Goal: Task Accomplishment & Management: Use online tool/utility

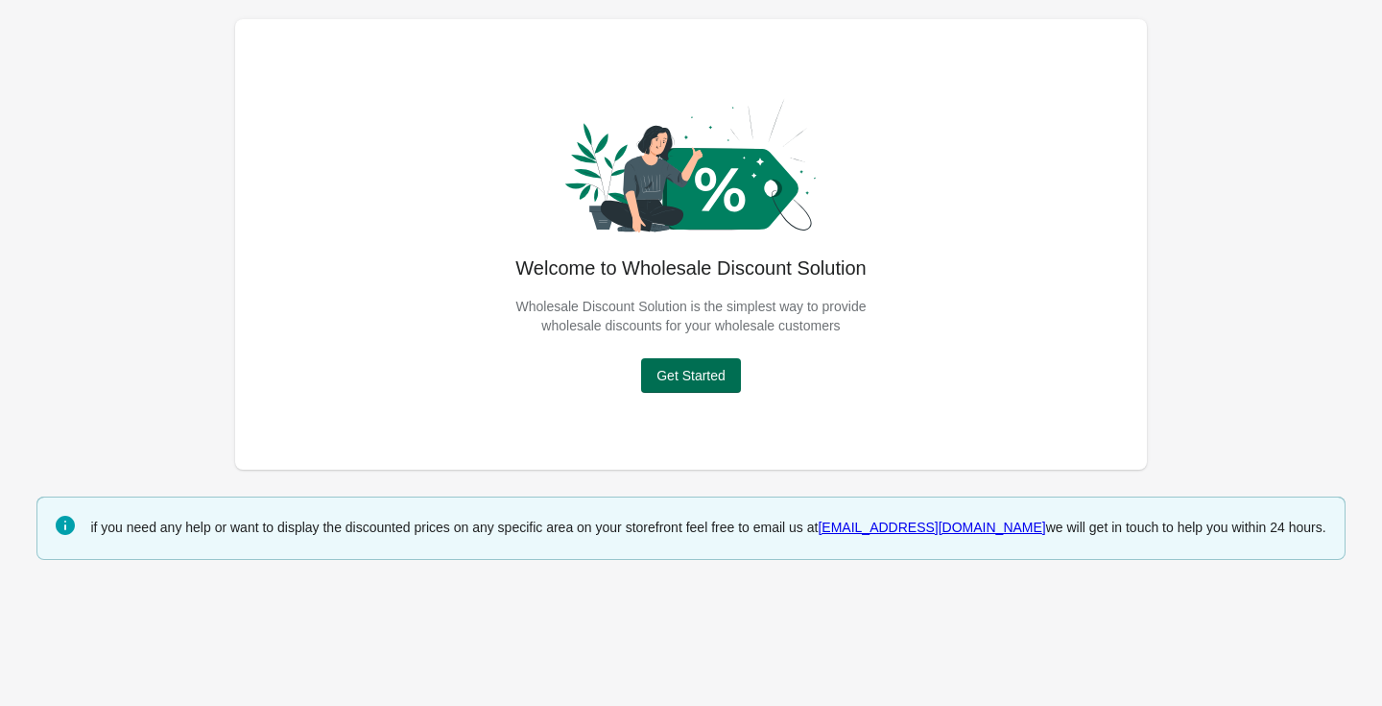
click at [697, 364] on button "Get Started" at bounding box center [691, 375] width 100 height 35
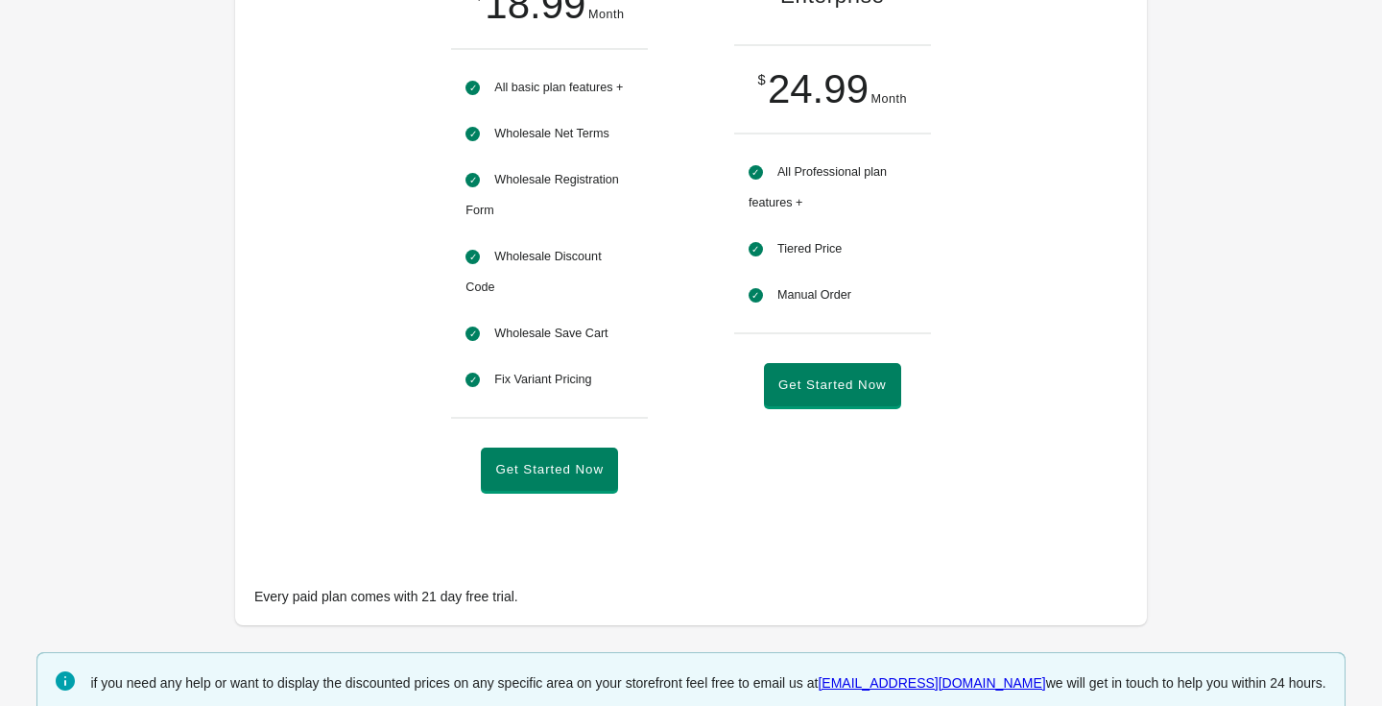
scroll to position [883, 0]
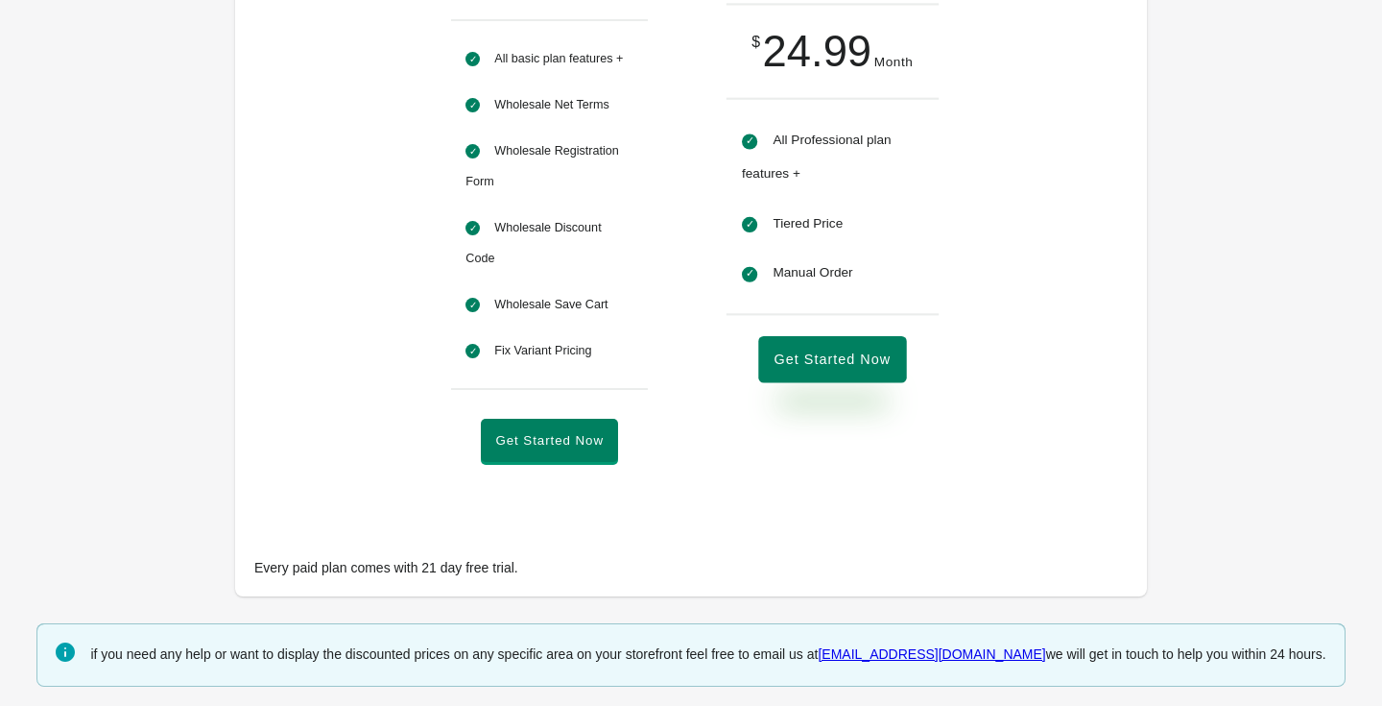
click at [852, 377] on button "Get Started Now" at bounding box center [832, 360] width 148 height 47
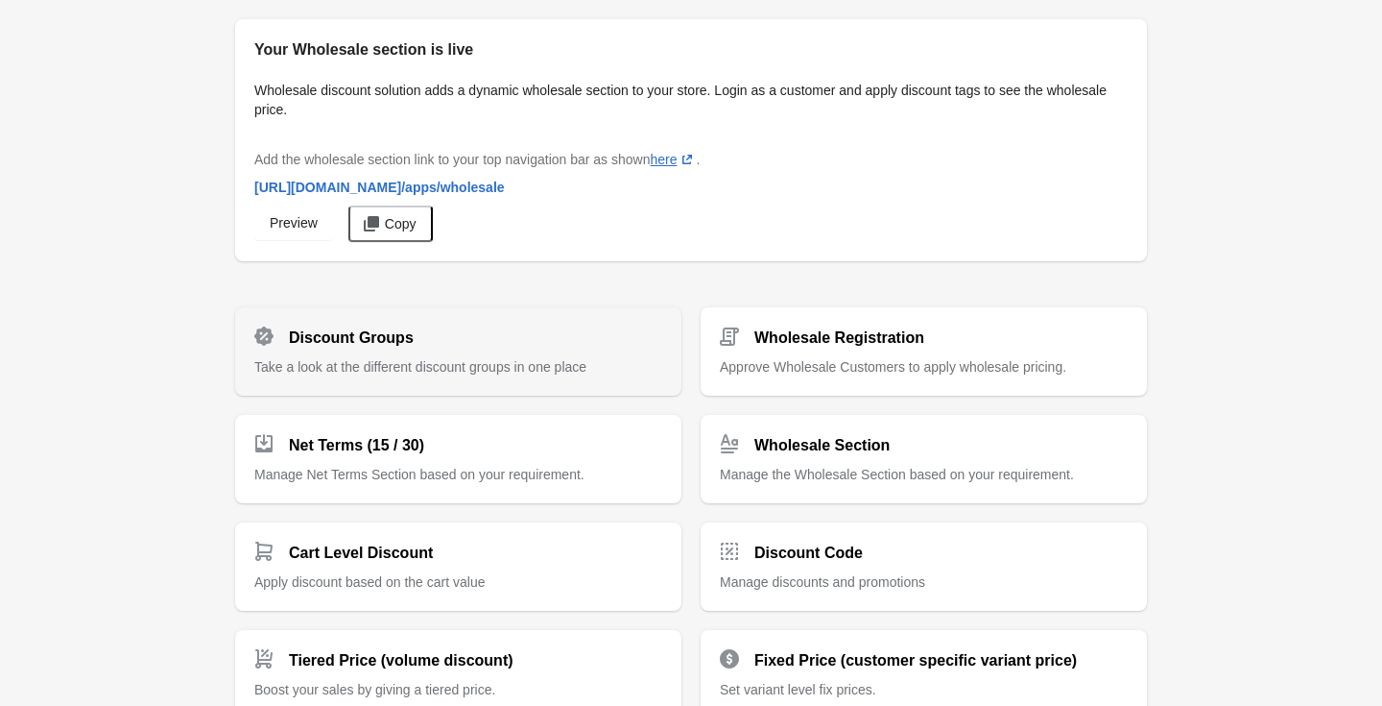
click at [411, 359] on span "Take a look at the different discount groups in one place" at bounding box center [420, 366] width 332 height 15
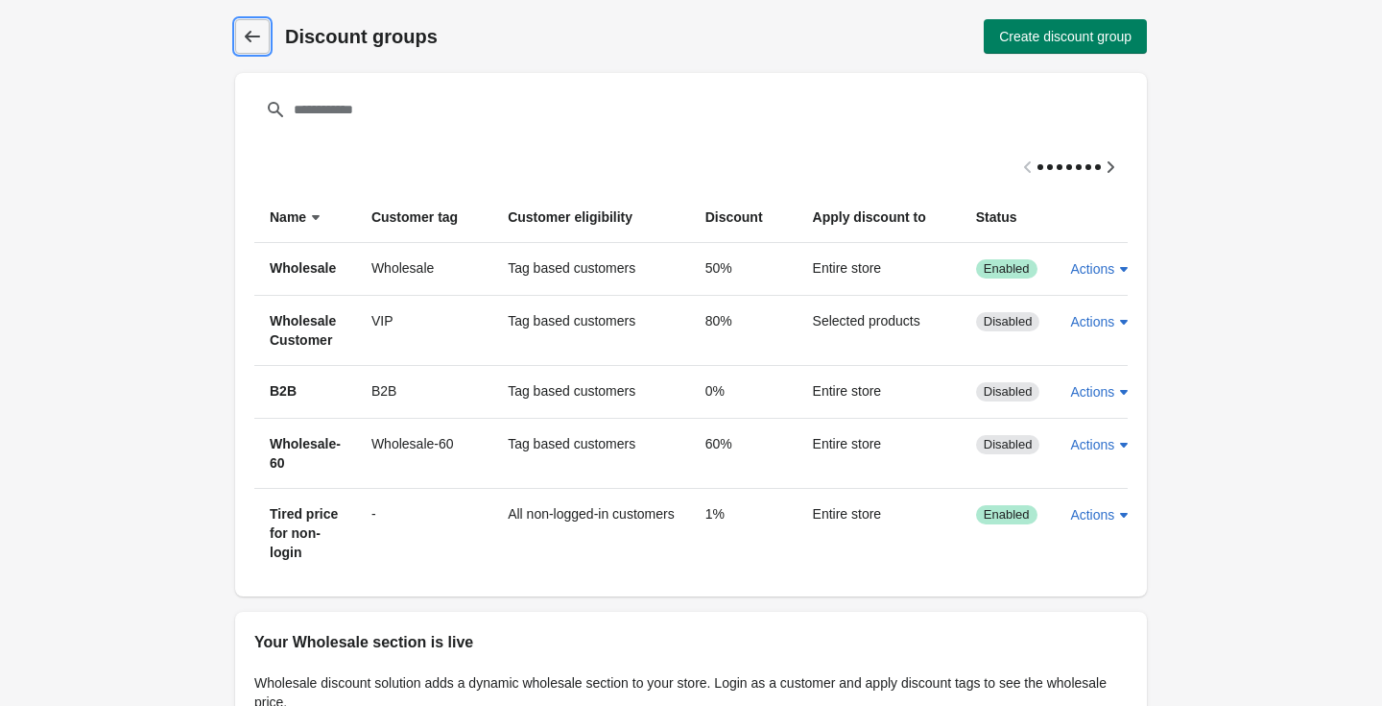
click at [258, 36] on icon at bounding box center [252, 37] width 15 height 12
